Goal: Task Accomplishment & Management: Use online tool/utility

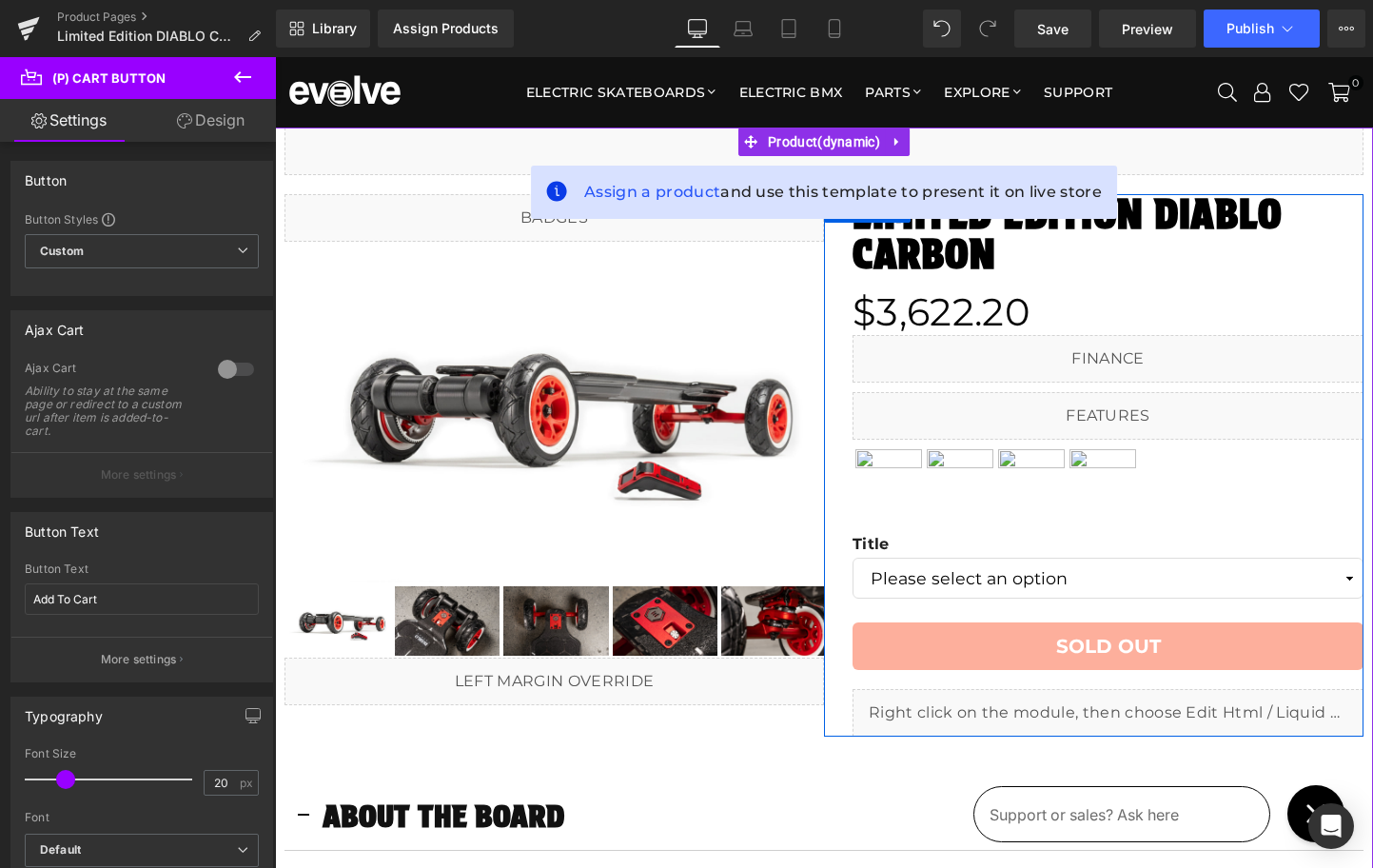
click at [1130, 706] on icon at bounding box center [1127, 705] width 11 height 11
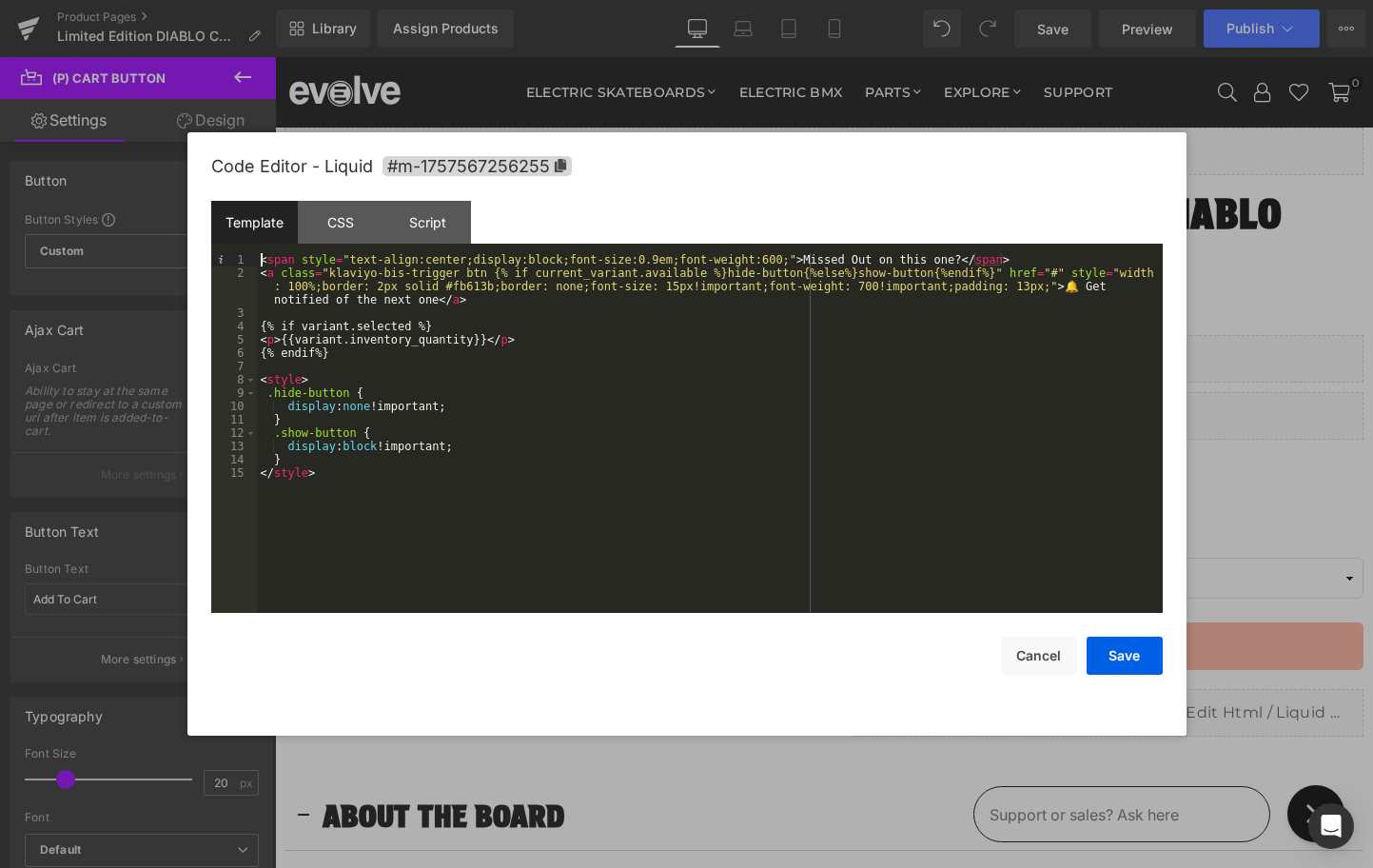
click at [264, 262] on div "< span style = "text-align:center;display:block;font-size:0.9em;font-weight:600…" at bounding box center [710, 446] width 906 height 386
drag, startPoint x: 490, startPoint y: 272, endPoint x: 996, endPoint y: 276, distance: 506.0
click at [996, 276] on div "< span style = "text-align:center;display:block;font-size:0.9em;font-weight:600…" at bounding box center [710, 446] width 906 height 386
click at [351, 264] on div "< span style = "text-align:center;display:block;font-size:0.9em;font-weight:600…" at bounding box center [710, 446] width 906 height 386
paste textarea
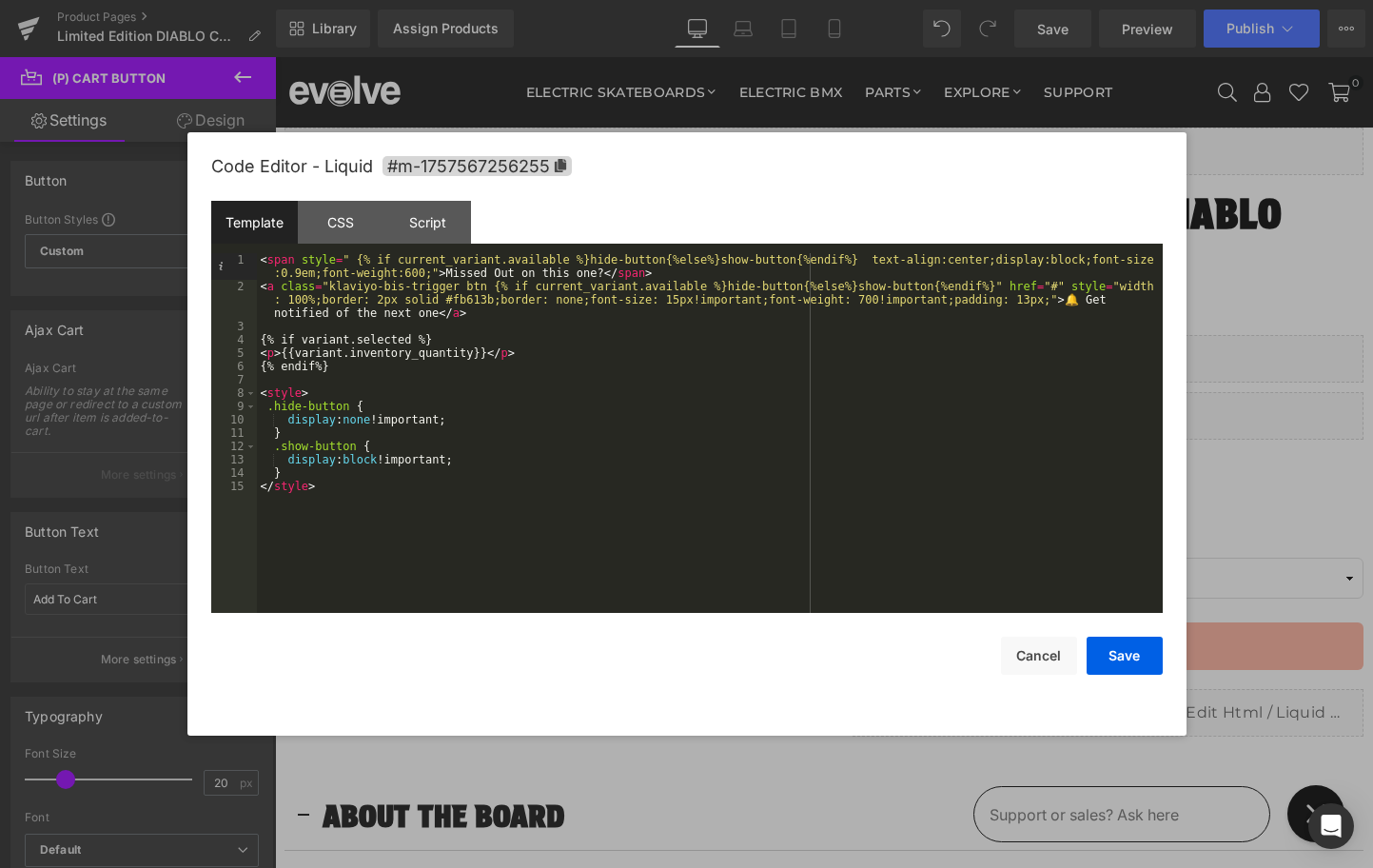
click at [355, 261] on div "< span style = " {% if current_variant.available %}hide-button{%else%}show-butt…" at bounding box center [710, 453] width 906 height 400
click at [862, 263] on div "< span style = "{% if current_variant.available %}hide-button{%else%}show-butto…" at bounding box center [710, 453] width 906 height 400
click at [1118, 655] on button "Save" at bounding box center [1125, 656] width 76 height 38
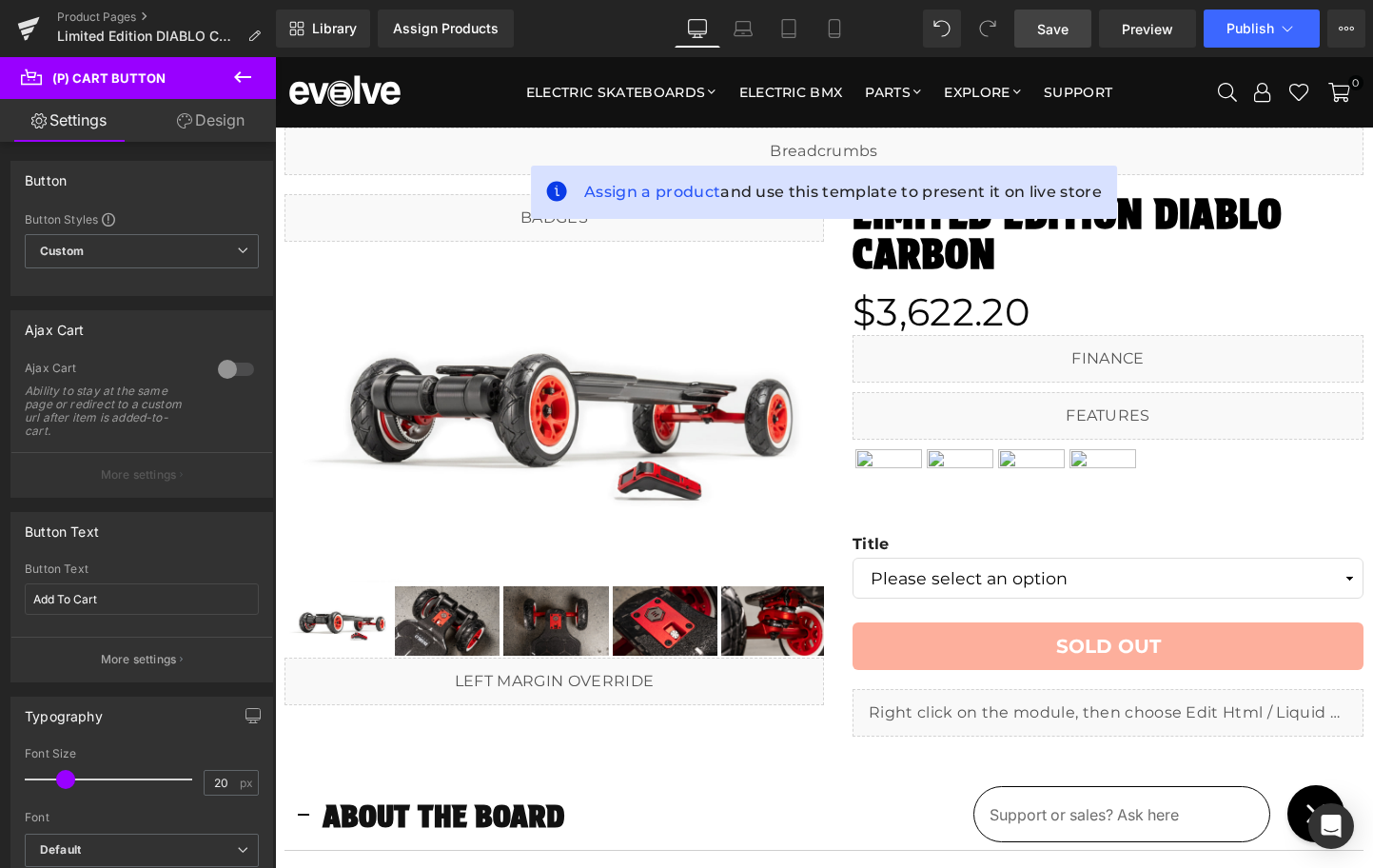
click at [1064, 24] on span "Save" at bounding box center [1053, 29] width 32 height 20
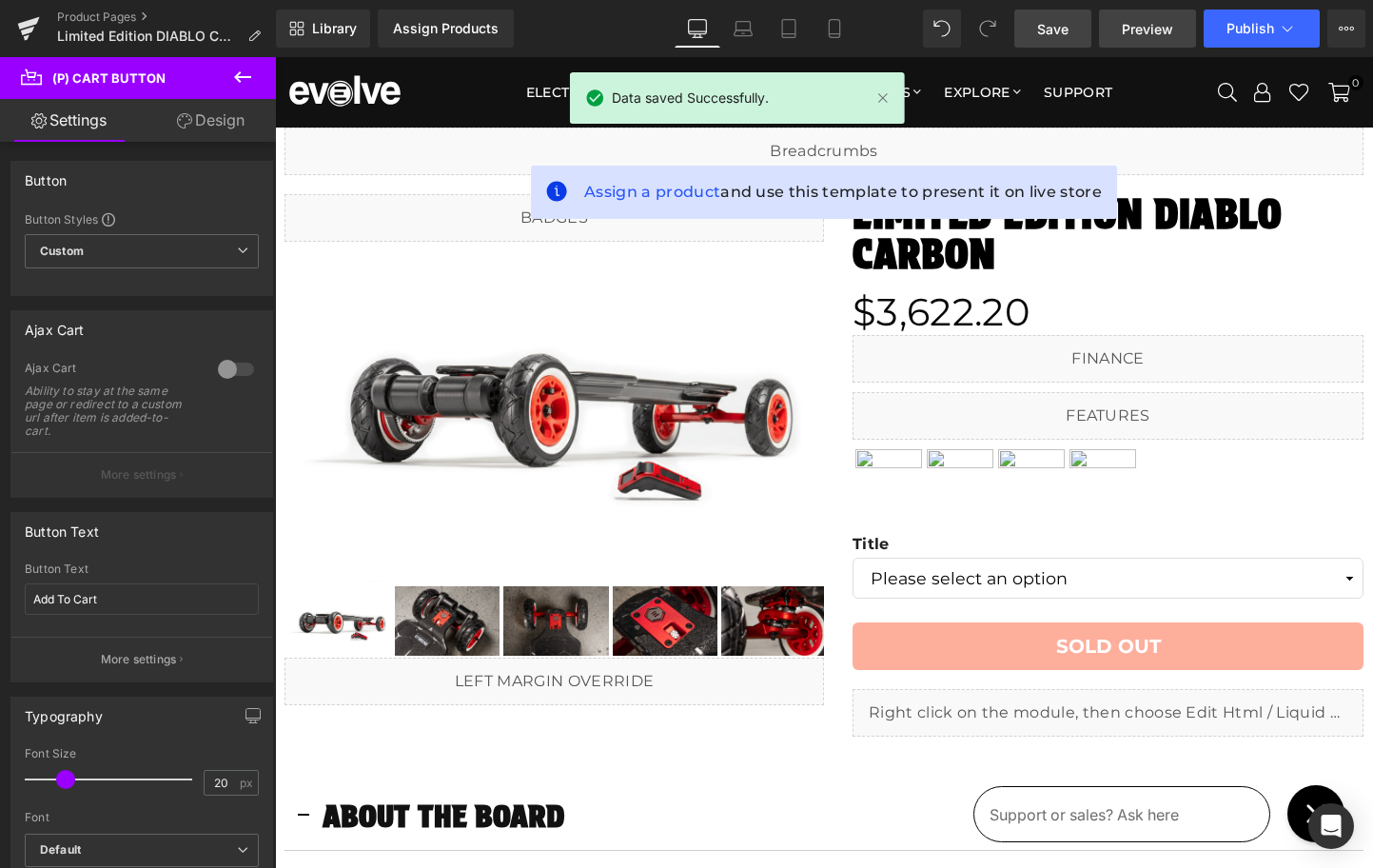
click at [1133, 29] on span "Preview" at bounding box center [1147, 29] width 52 height 20
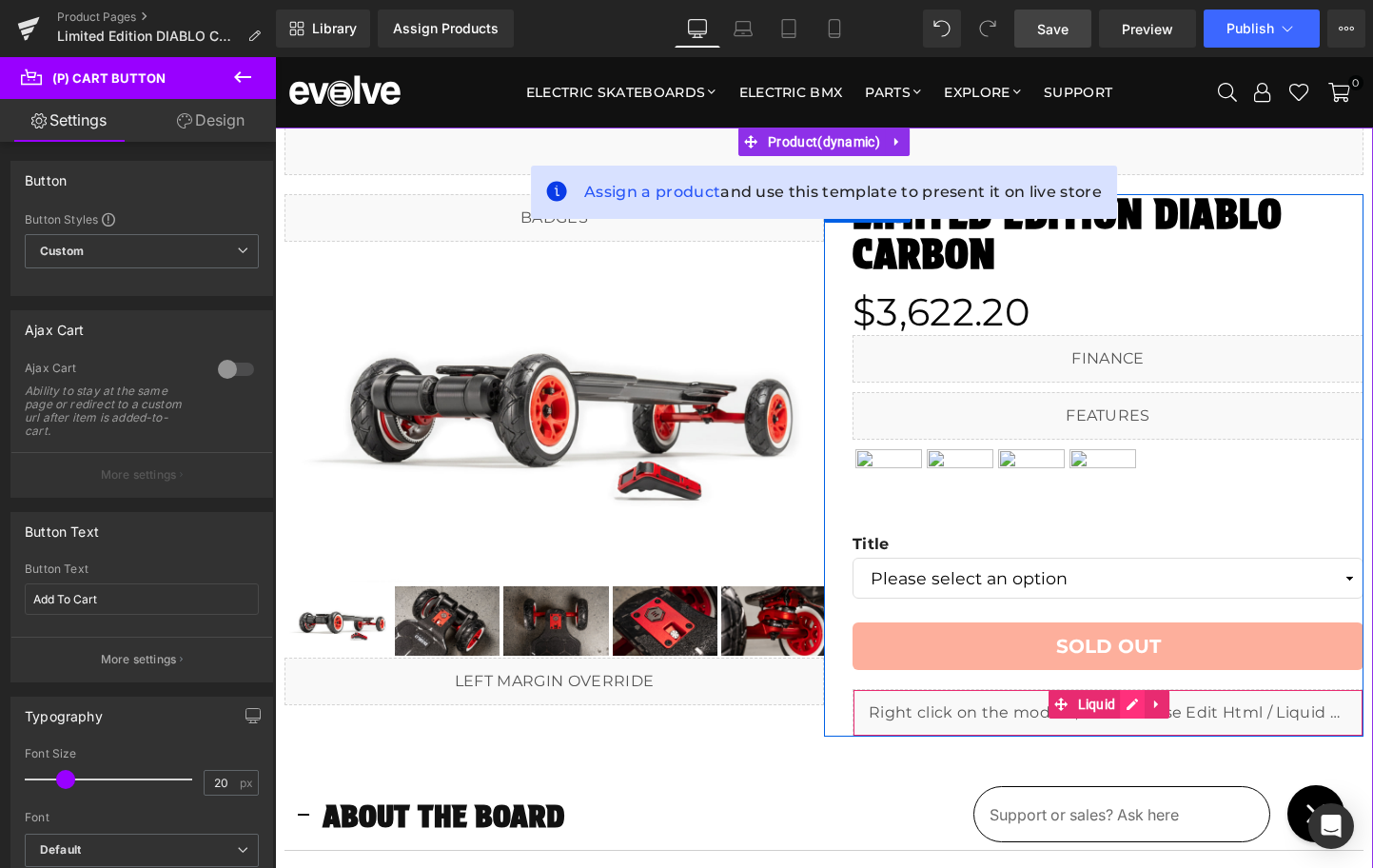
click at [1126, 705] on icon at bounding box center [1132, 705] width 13 height 14
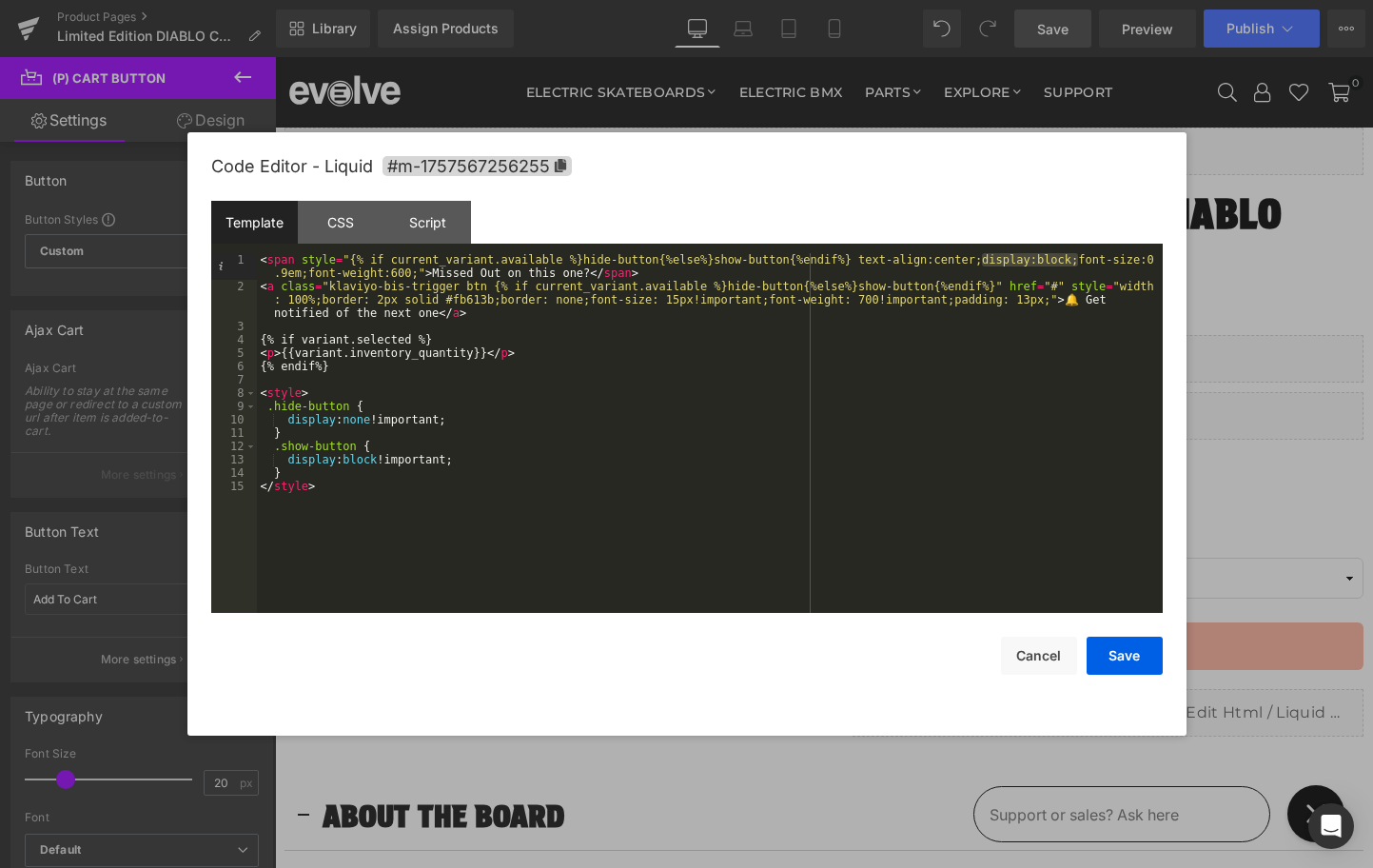
drag, startPoint x: 980, startPoint y: 260, endPoint x: 1078, endPoint y: 262, distance: 98.0
click at [1078, 262] on div "< span style = "{% if current_variant.available %}hide-button{%else%}show-butto…" at bounding box center [710, 453] width 906 height 400
click at [1116, 655] on button "Save" at bounding box center [1125, 656] width 76 height 38
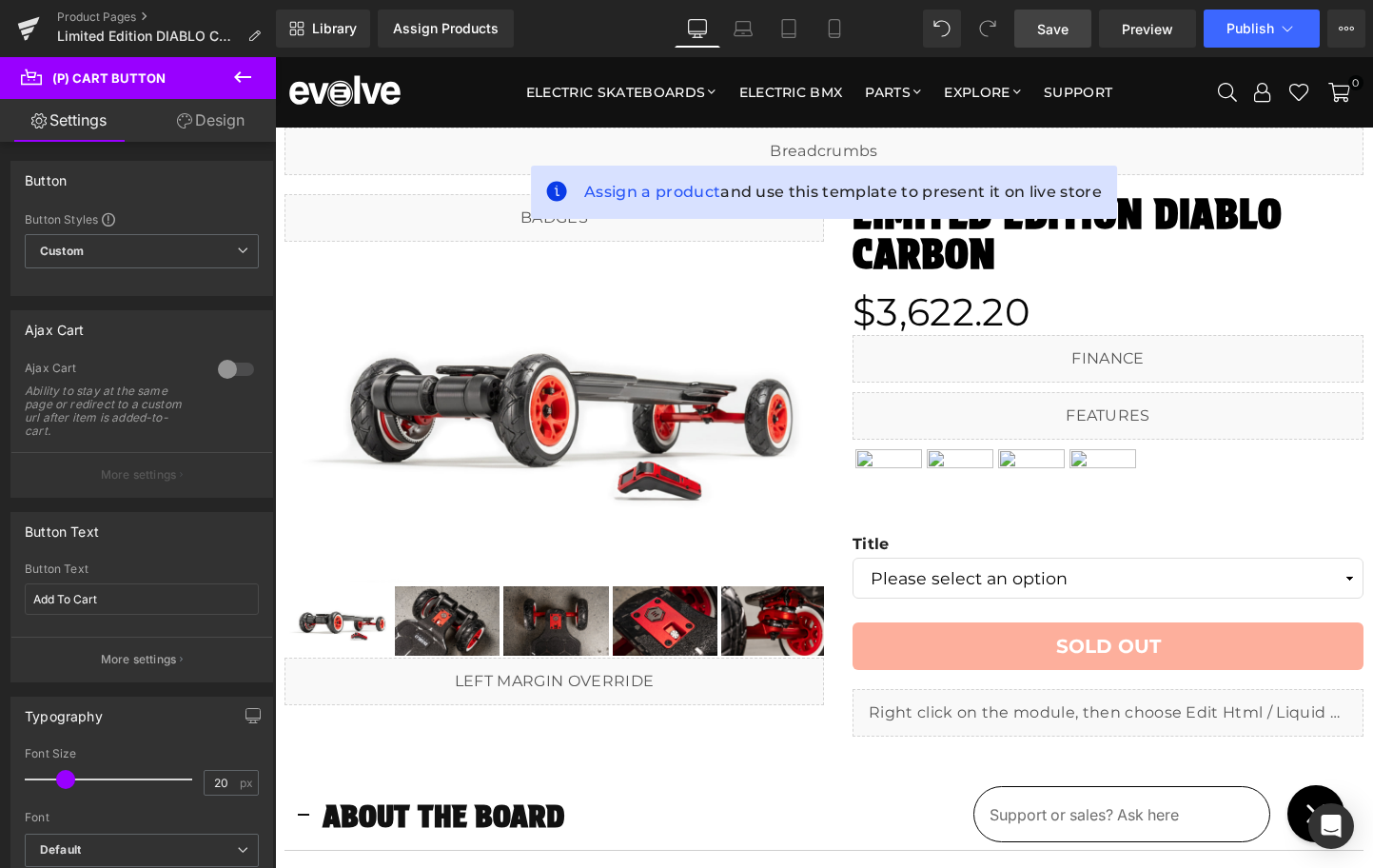
click at [1072, 32] on link "Save" at bounding box center [1053, 29] width 77 height 38
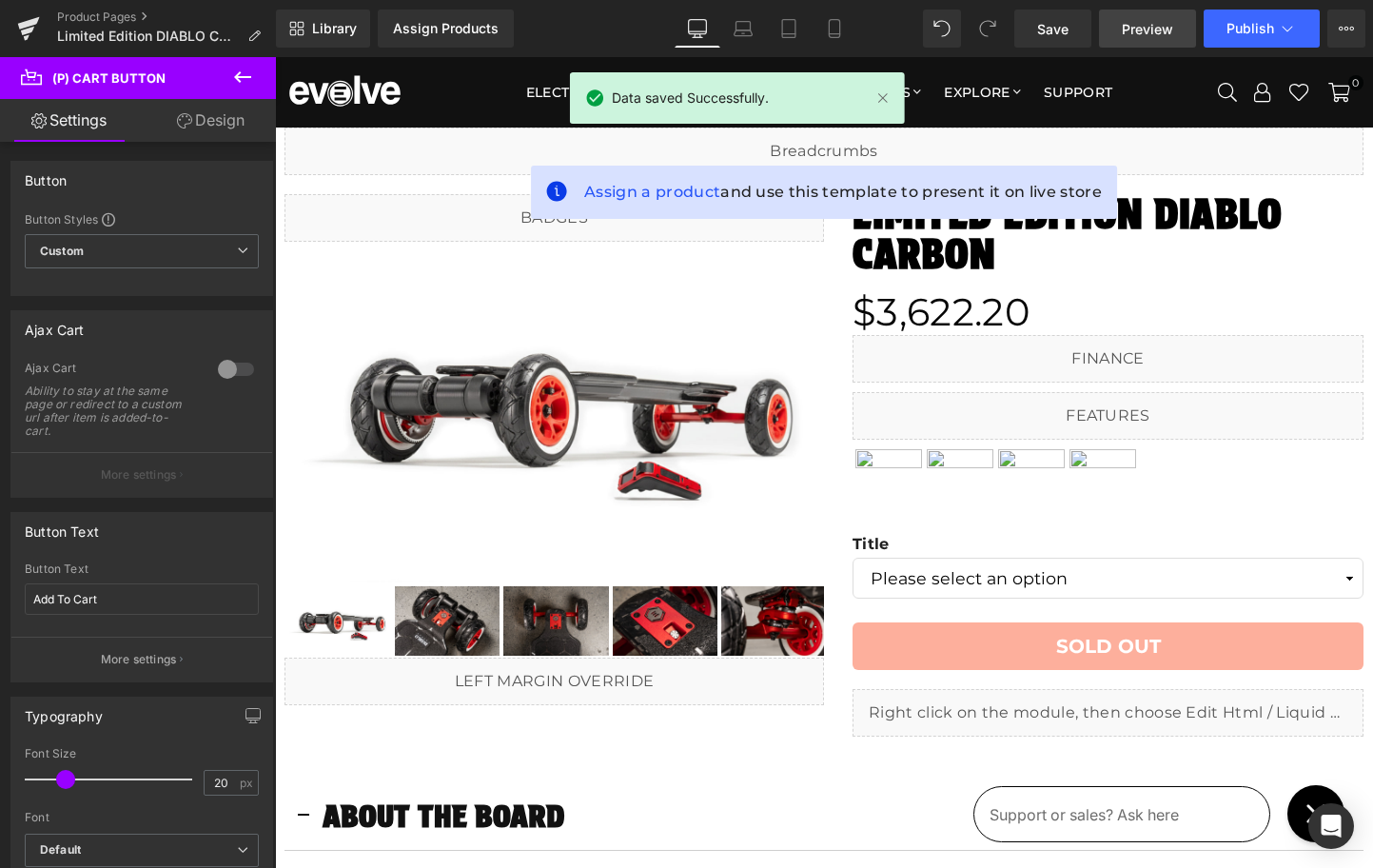
click at [1126, 31] on span "Preview" at bounding box center [1147, 29] width 52 height 20
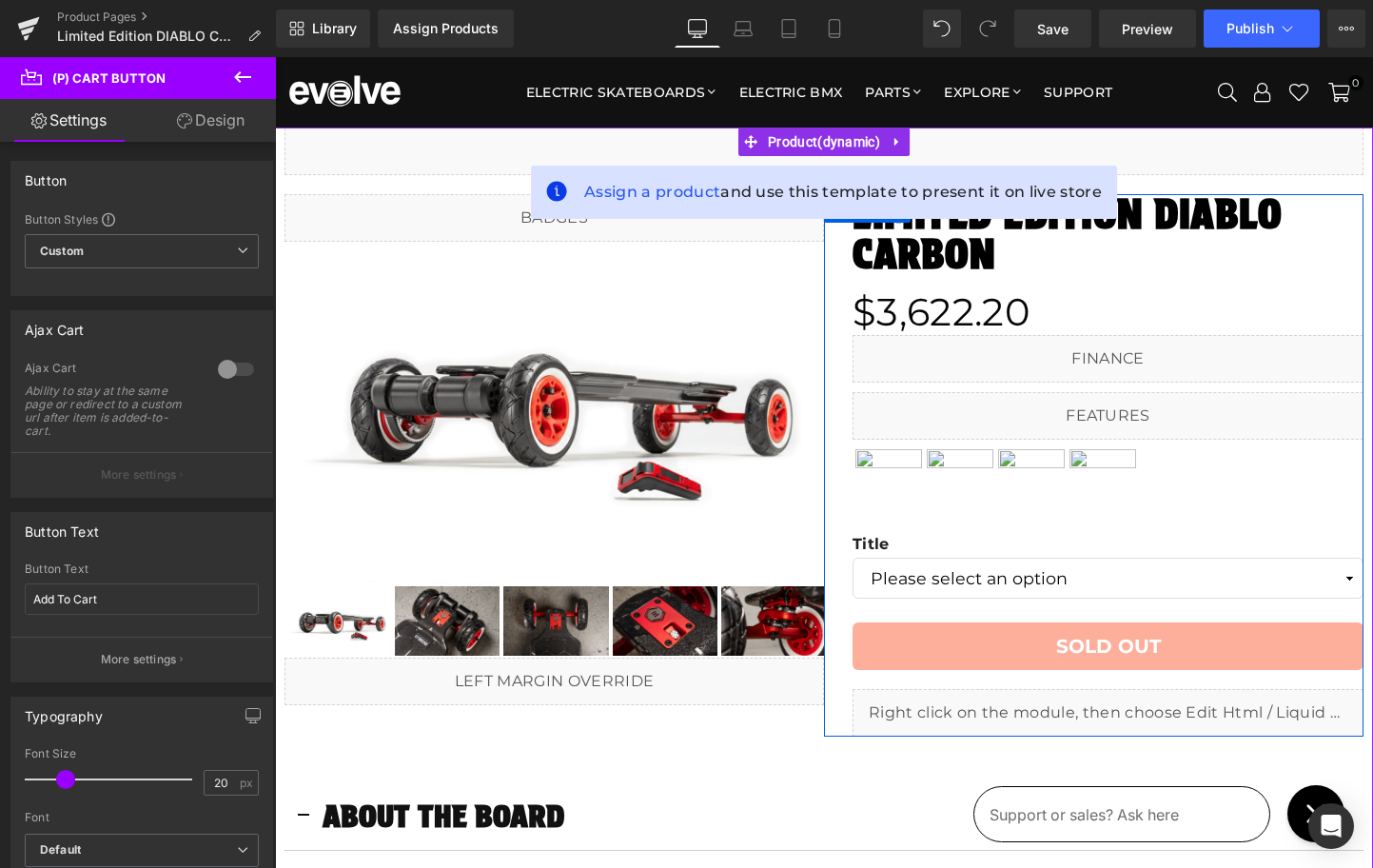
click at [1135, 707] on link at bounding box center [1127, 705] width 20 height 23
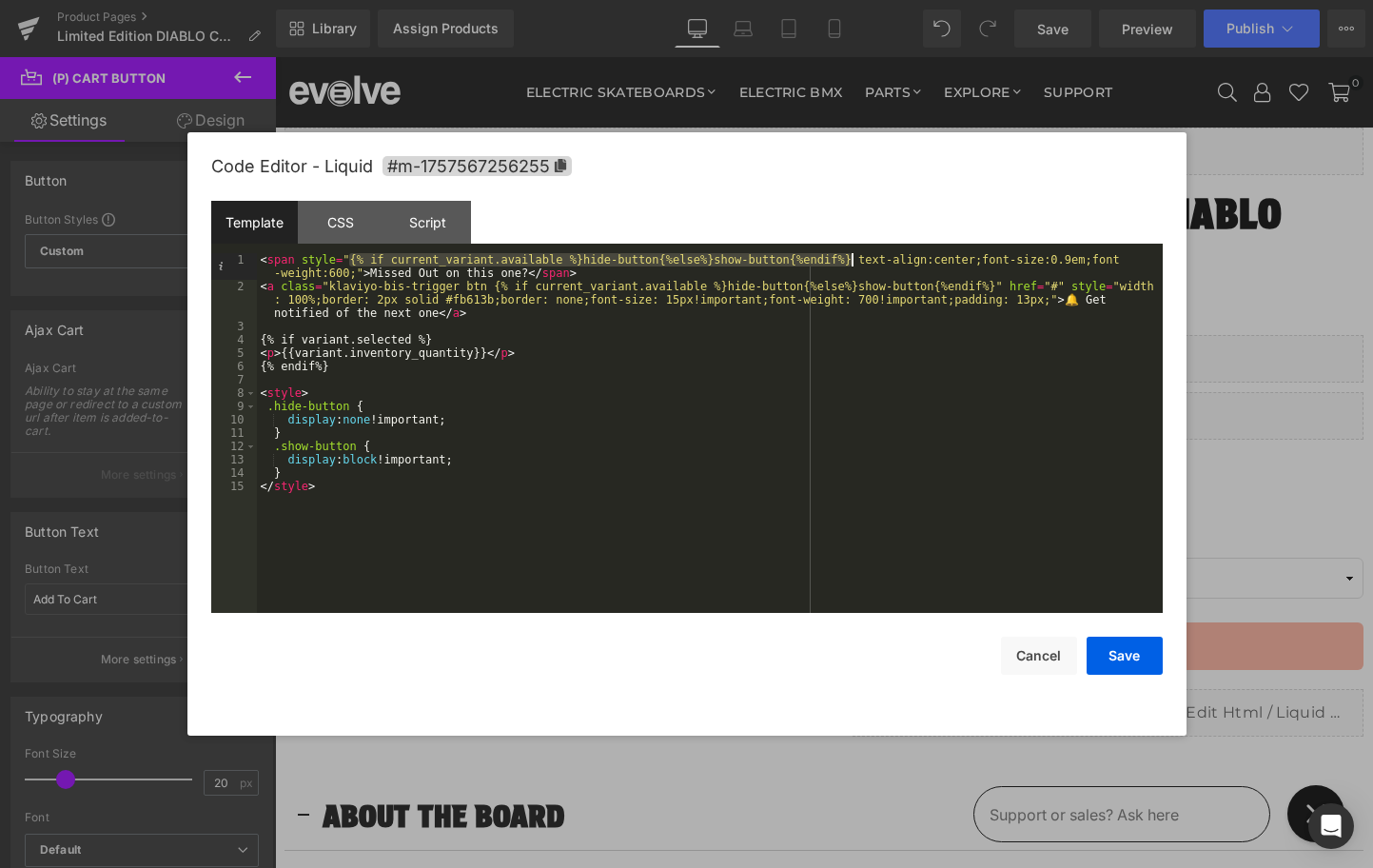
drag, startPoint x: 350, startPoint y: 260, endPoint x: 854, endPoint y: 260, distance: 504.0
click at [854, 260] on div "< span style = "{% if current_variant.available %}hide-button{%else%}show-butto…" at bounding box center [710, 453] width 906 height 400
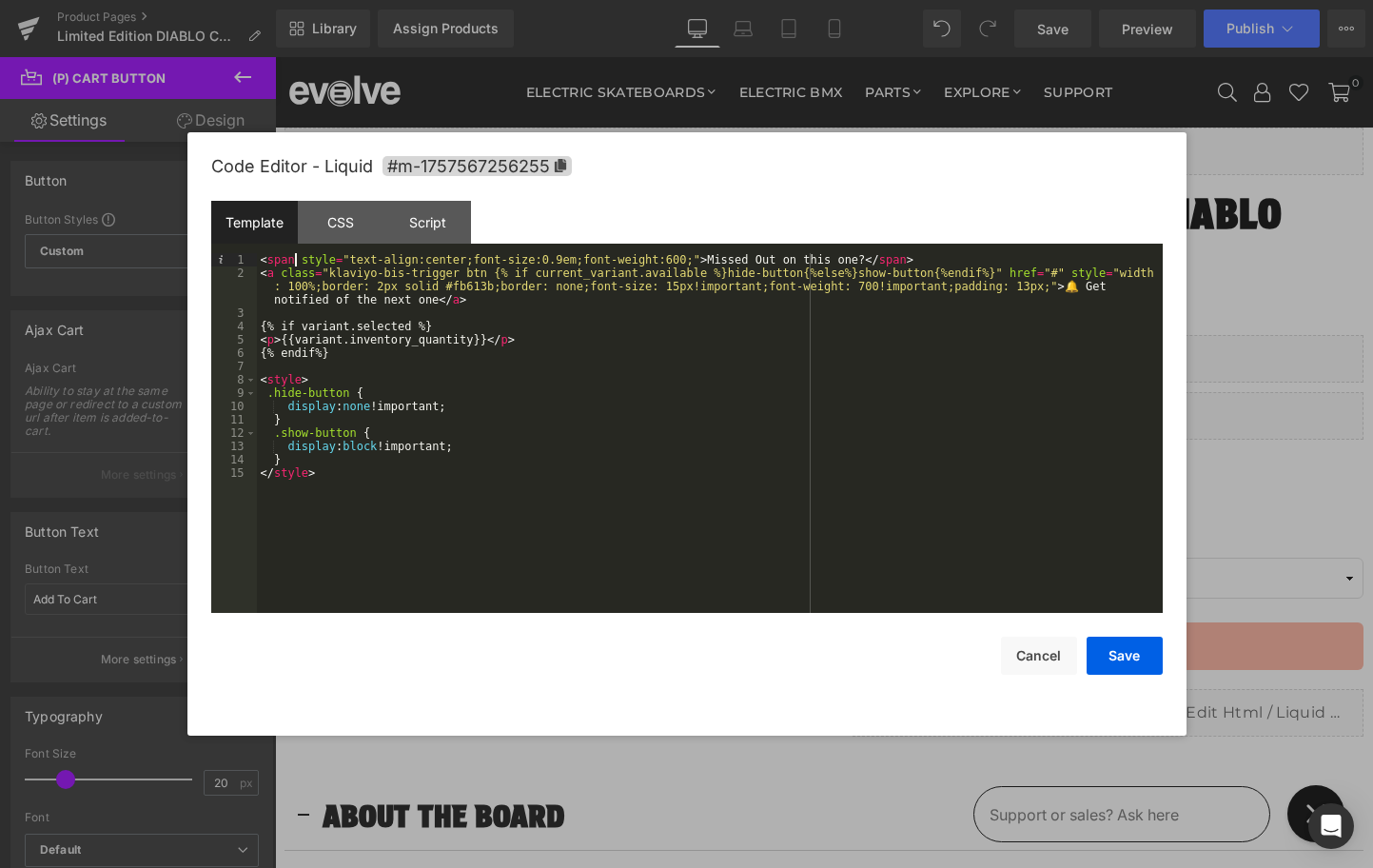
click at [298, 265] on div "< span style = "text-align:center;font-size:0.9em;font-weight:600;" > Missed Ou…" at bounding box center [710, 446] width 906 height 386
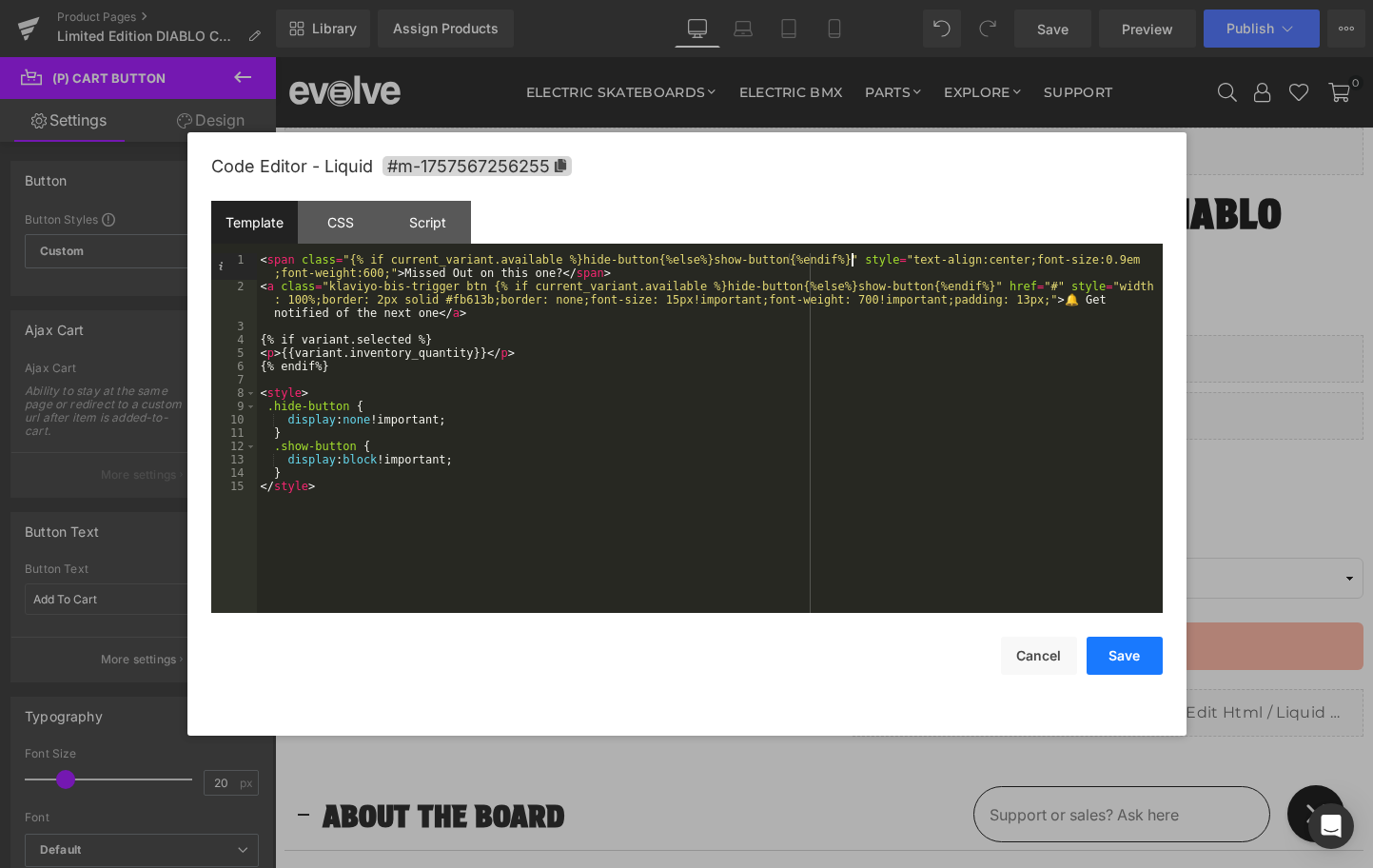
click at [1114, 662] on button "Save" at bounding box center [1125, 656] width 76 height 38
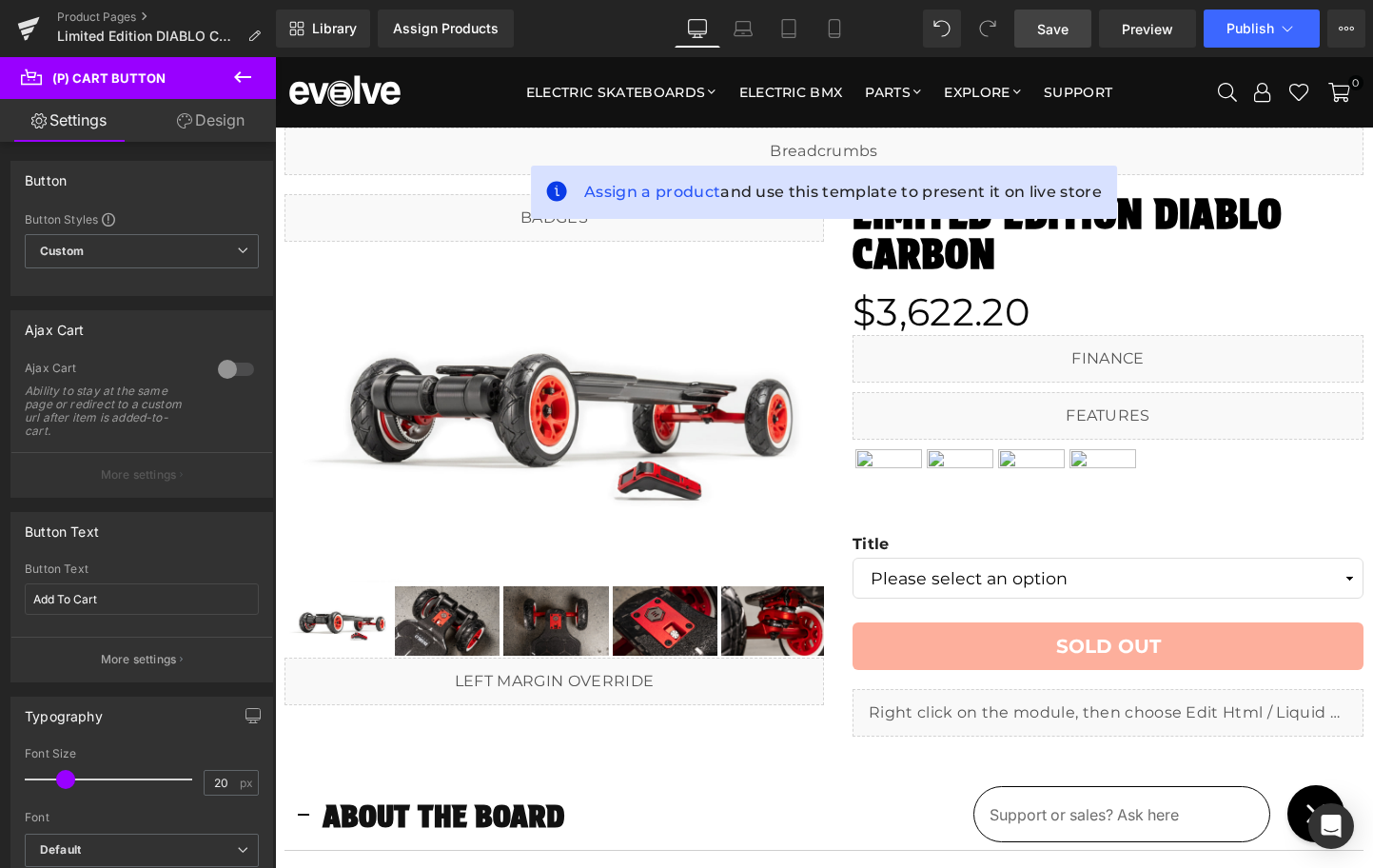
click at [1045, 25] on span "Save" at bounding box center [1053, 29] width 32 height 20
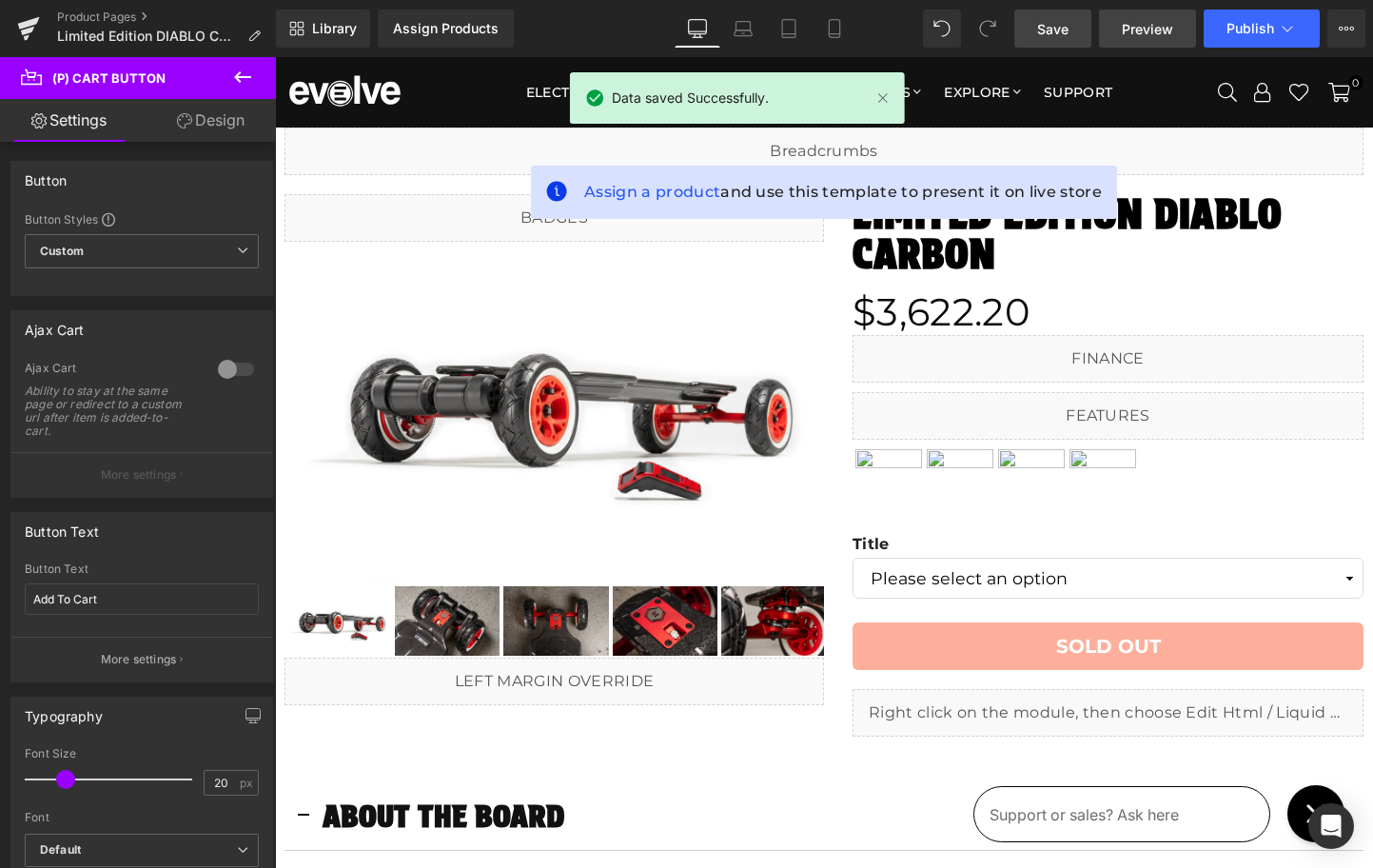
click at [1136, 31] on span "Preview" at bounding box center [1147, 29] width 52 height 20
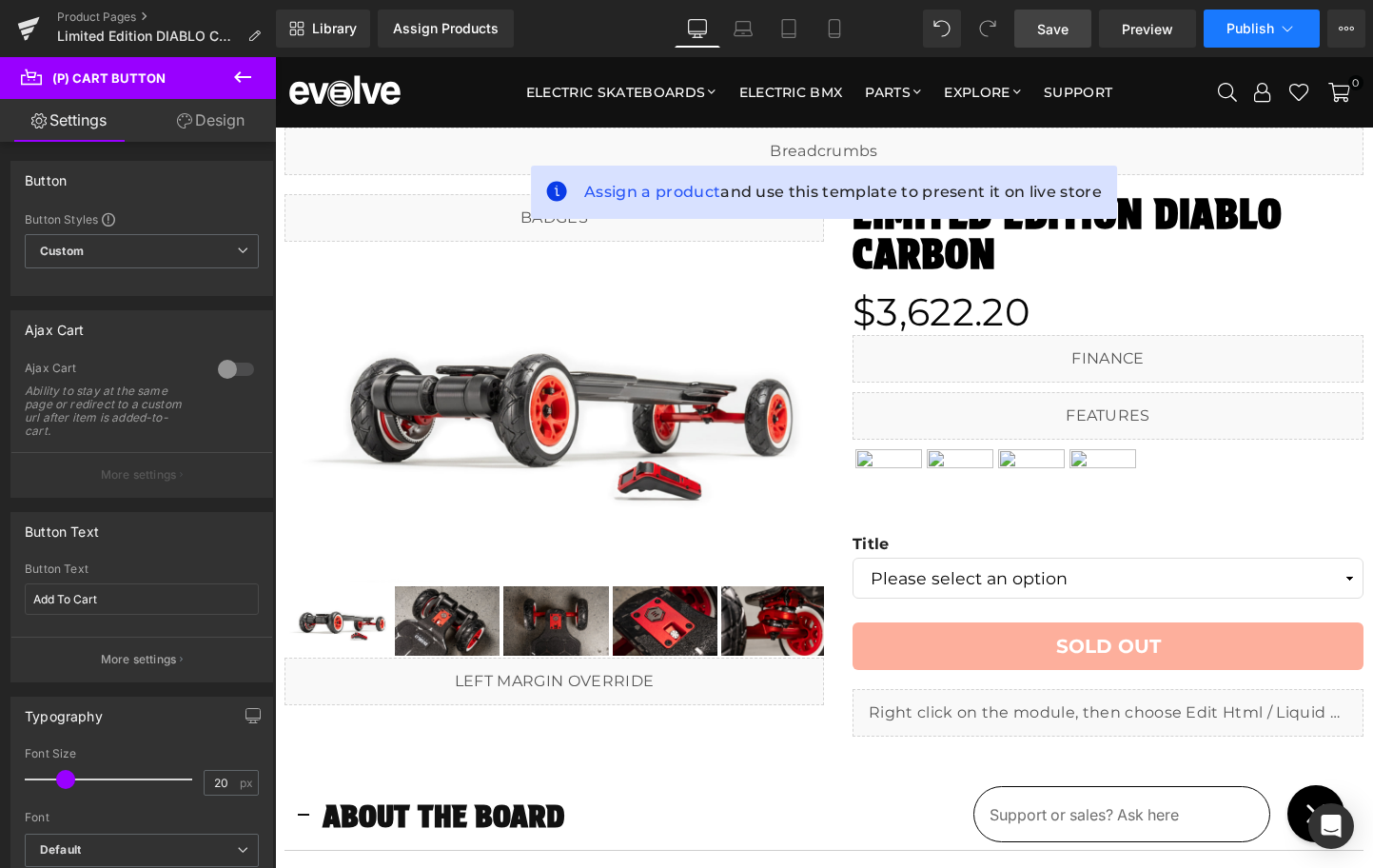
click at [1239, 25] on span "Publish" at bounding box center [1251, 29] width 48 height 15
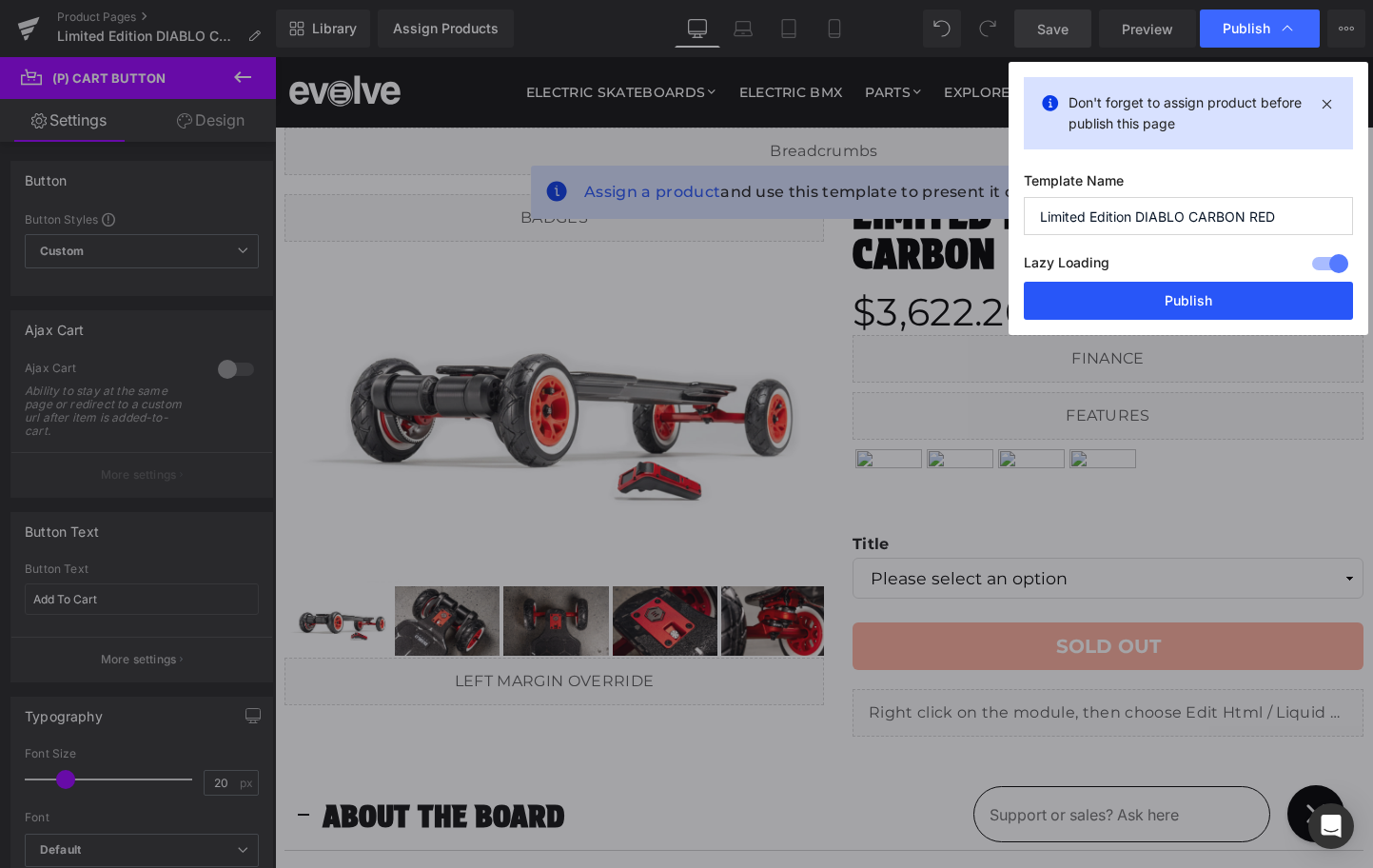
click at [1190, 309] on button "Publish" at bounding box center [1188, 301] width 329 height 38
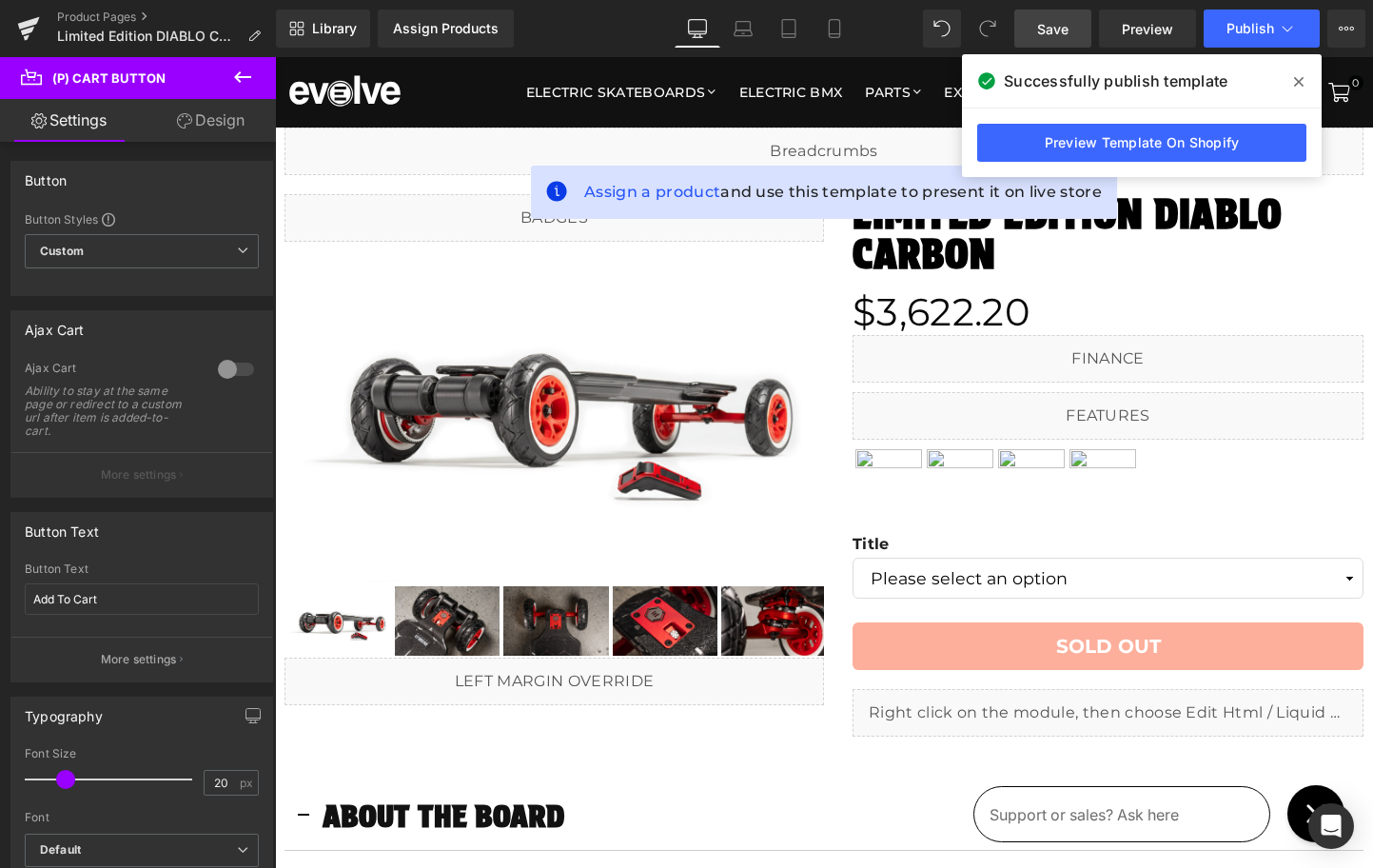
click at [1299, 79] on icon at bounding box center [1299, 82] width 10 height 15
